Goal: Task Accomplishment & Management: Use online tool/utility

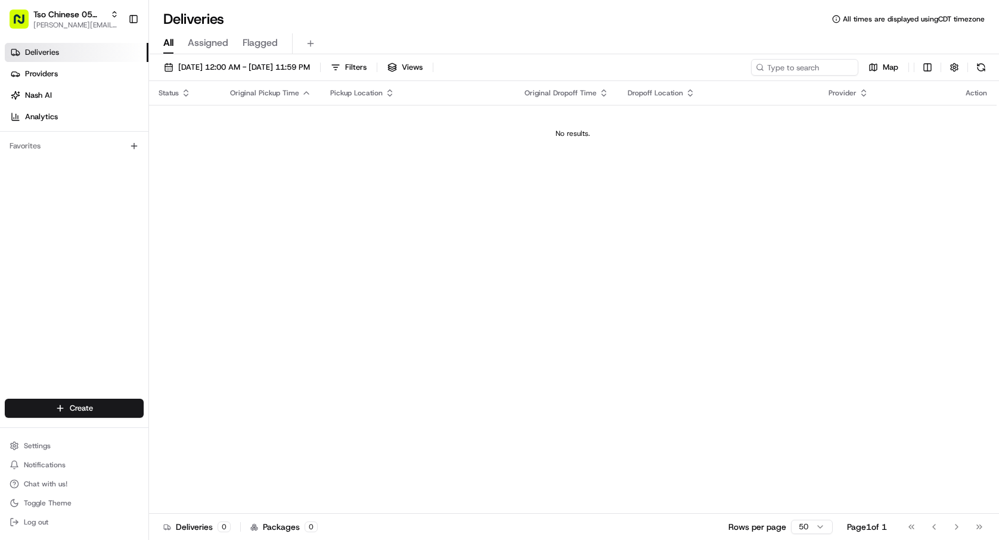
click at [106, 49] on link "Deliveries" at bounding box center [77, 52] width 144 height 19
click at [132, 406] on html "Tso Chinese 05 Menchaca [EMAIL_ADDRESS][DOMAIN_NAME] Toggle Sidebar Deliveries …" at bounding box center [499, 270] width 999 height 540
click at [233, 442] on link "CSV Upload" at bounding box center [215, 451] width 133 height 21
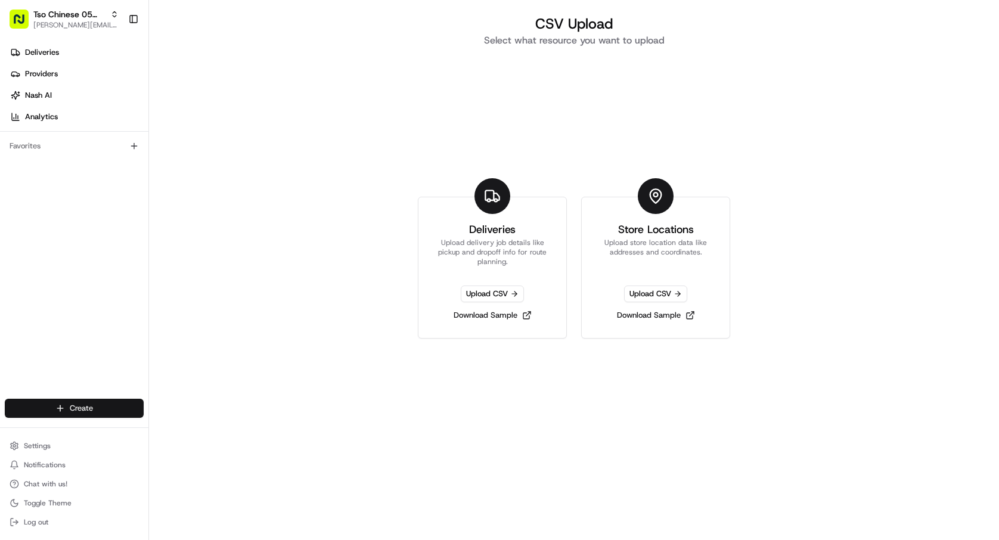
click at [116, 401] on html "Tso Chinese 05 Menchaca [EMAIL_ADDRESS][DOMAIN_NAME] Toggle Sidebar Deliveries …" at bounding box center [499, 270] width 999 height 540
click at [157, 434] on icon at bounding box center [161, 431] width 10 height 10
